Goal: Transaction & Acquisition: Obtain resource

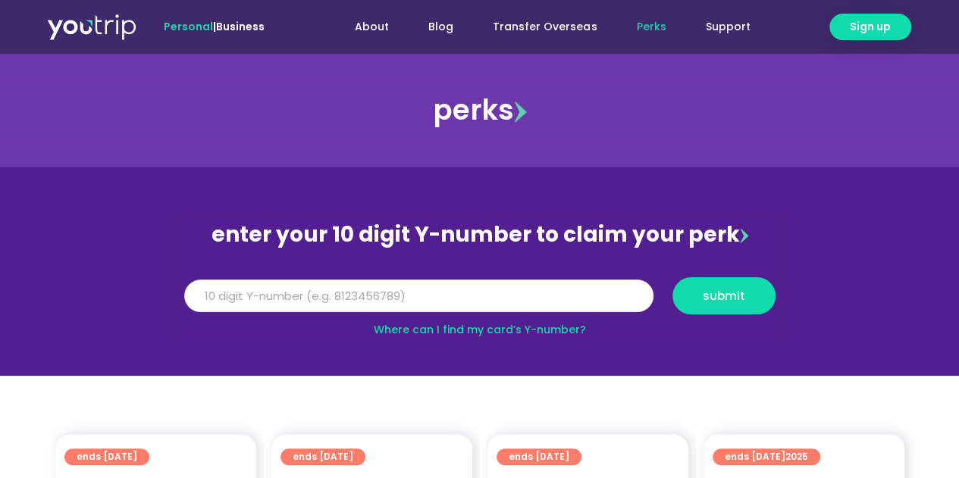
click at [368, 292] on input "Y Number" at bounding box center [418, 296] width 469 height 33
click at [403, 295] on input "Y Number" at bounding box center [418, 296] width 469 height 33
click at [520, 330] on link "Where can I find my card’s Y-number?" at bounding box center [480, 329] width 212 height 15
click at [425, 286] on input "Y Number" at bounding box center [418, 296] width 469 height 33
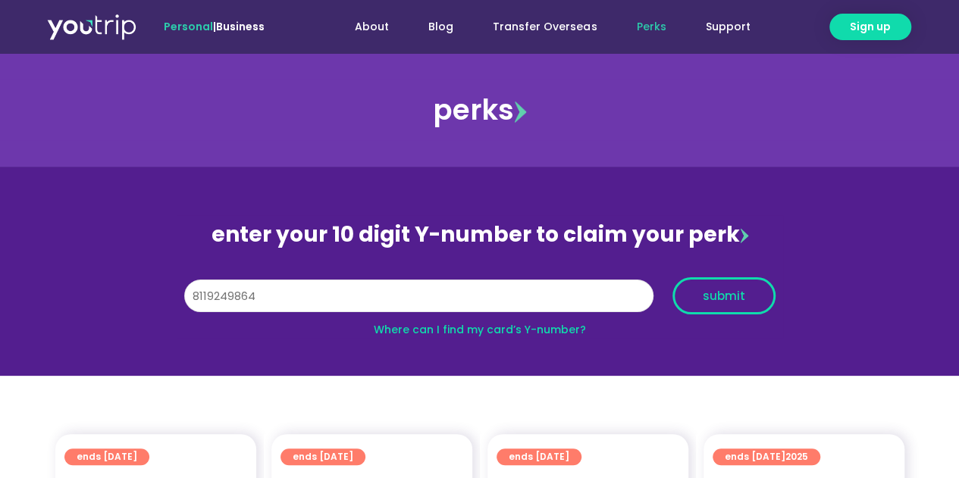
type input "8119249864"
click at [700, 296] on span "submit" at bounding box center [723, 295] width 77 height 11
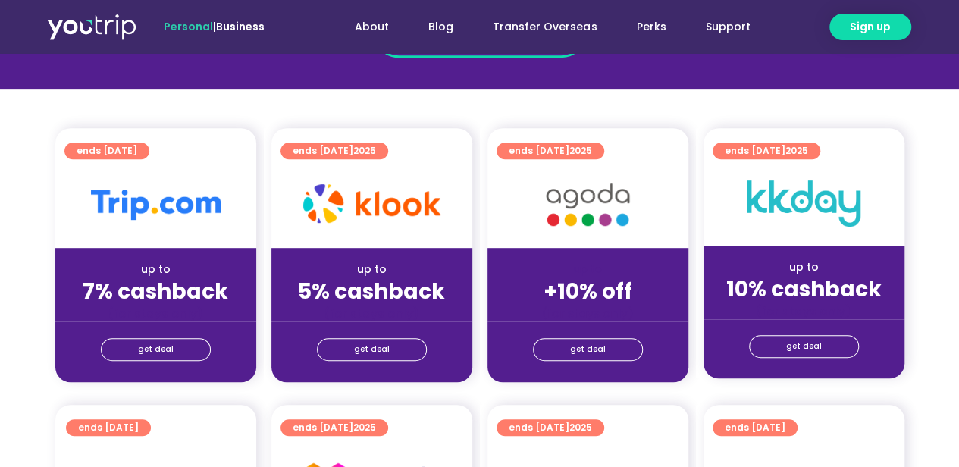
scroll to position [379, 0]
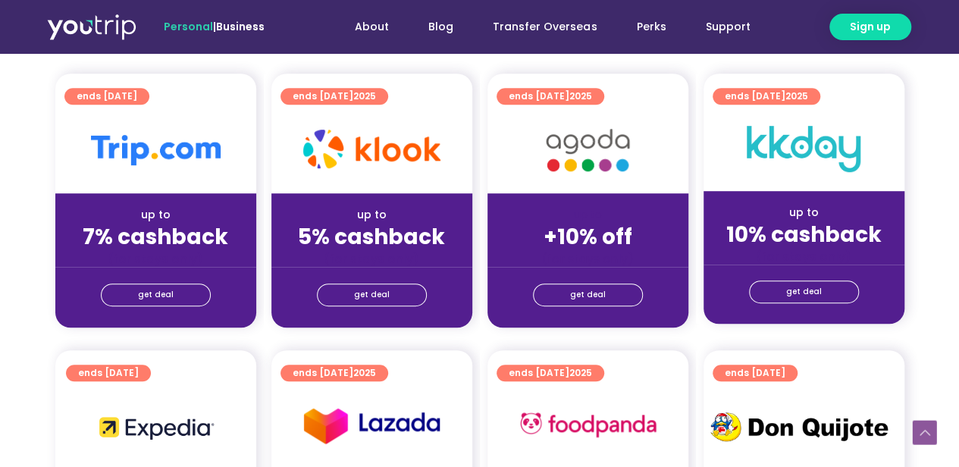
click at [177, 245] on strong "7% cashback" at bounding box center [156, 237] width 146 height 30
click at [171, 285] on link "get deal" at bounding box center [156, 295] width 110 height 23
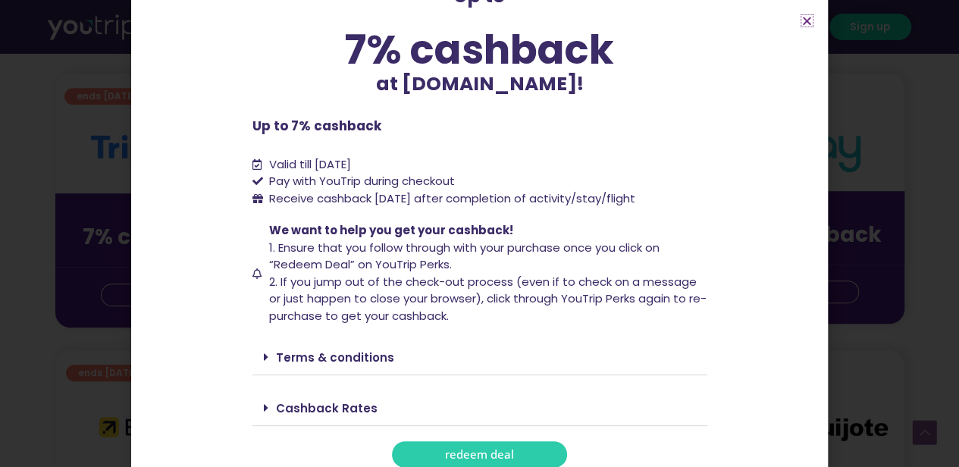
scroll to position [111, 0]
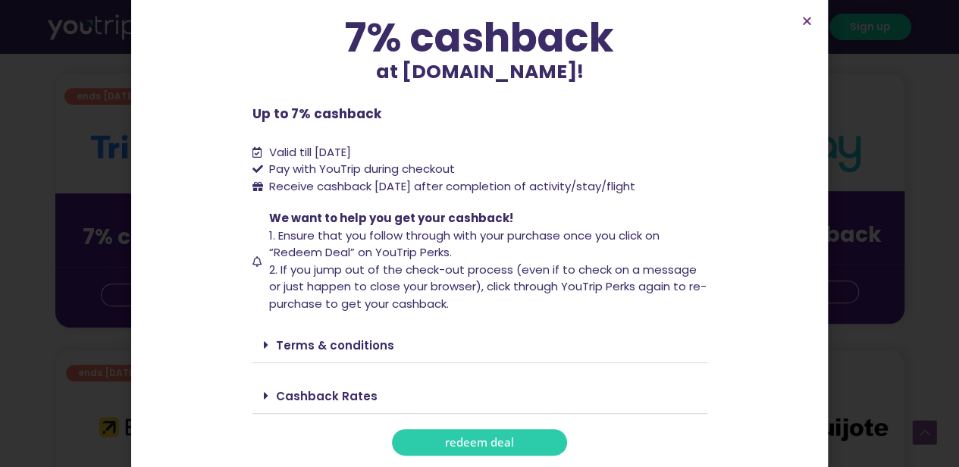
click at [466, 440] on span "redeem deal" at bounding box center [479, 442] width 69 height 11
